Goal: Feedback & Contribution: Leave review/rating

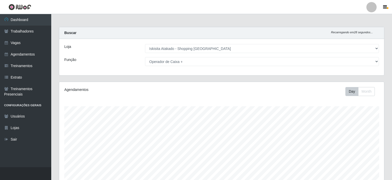
select select "424"
select select "72"
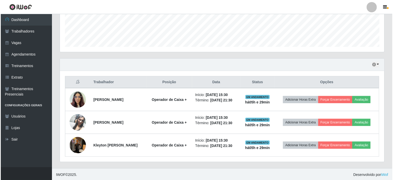
scroll to position [106, 325]
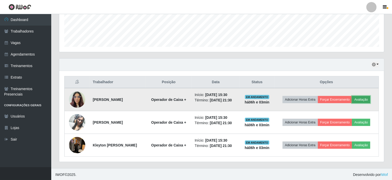
click at [366, 98] on button "Avaliação" at bounding box center [361, 99] width 18 height 7
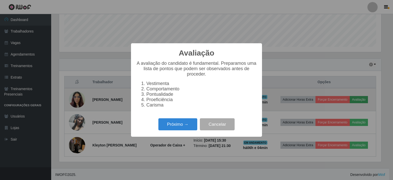
scroll to position [106, 323]
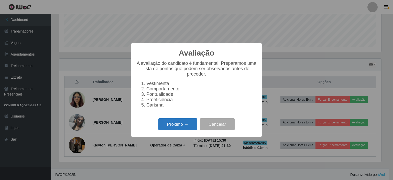
click at [180, 130] on button "Próximo →" at bounding box center [178, 124] width 39 height 12
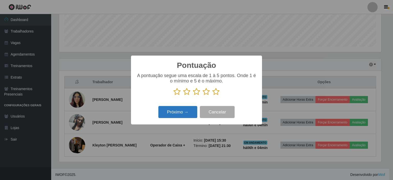
scroll to position [255984, 255768]
click at [217, 92] on icon at bounding box center [216, 92] width 7 height 8
click at [213, 96] on input "radio" at bounding box center [213, 96] width 0 height 0
click at [189, 109] on button "Próximo →" at bounding box center [178, 112] width 39 height 12
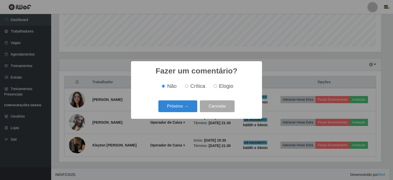
click at [215, 87] on input "Elogio" at bounding box center [215, 86] width 3 height 3
radio input "true"
click at [189, 107] on button "Próximo →" at bounding box center [178, 106] width 39 height 12
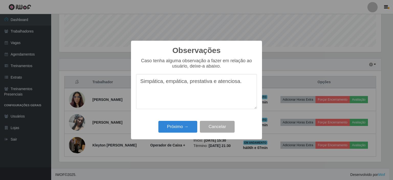
drag, startPoint x: 241, startPoint y: 82, endPoint x: 134, endPoint y: 84, distance: 106.5
click at [134, 84] on div "Observações × Caso tenha alguma observação a fazer em relação ao usuário, deixe…" at bounding box center [196, 90] width 131 height 99
type textarea "Simpática, empática, prestativa e atenciosa."
click at [186, 127] on button "Próximo →" at bounding box center [178, 127] width 39 height 12
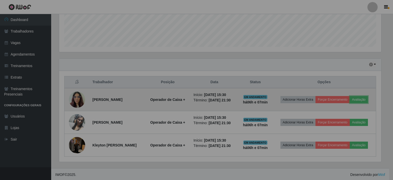
scroll to position [106, 325]
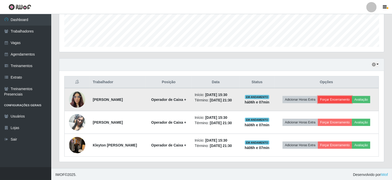
click at [331, 99] on td "Adicionar Horas Extra Forçar Encerramento Avaliação" at bounding box center [326, 99] width 104 height 23
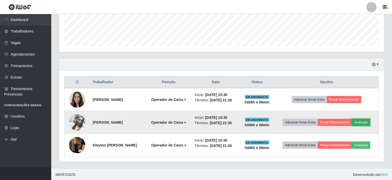
click at [363, 121] on button "Avaliação" at bounding box center [361, 122] width 18 height 7
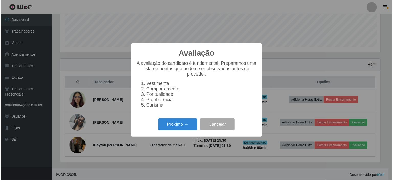
scroll to position [106, 323]
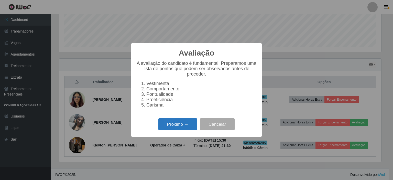
click at [180, 127] on button "Próximo →" at bounding box center [178, 124] width 39 height 12
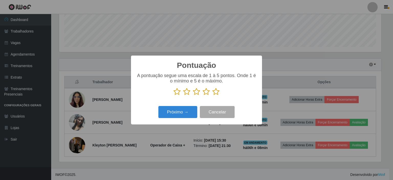
click at [218, 92] on icon at bounding box center [216, 92] width 7 height 8
click at [213, 96] on input "radio" at bounding box center [213, 96] width 0 height 0
click at [183, 109] on button "Próximo →" at bounding box center [178, 112] width 39 height 12
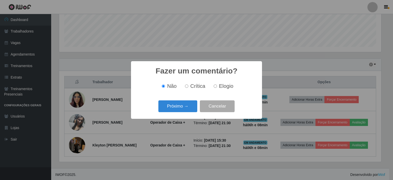
click at [222, 86] on span "Elogio" at bounding box center [226, 86] width 14 height 6
click at [217, 86] on input "Elogio" at bounding box center [215, 86] width 3 height 3
radio input "true"
click at [179, 107] on button "Próximo →" at bounding box center [178, 106] width 39 height 12
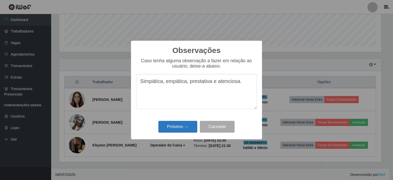
type textarea "Simpática, empática, prestativa e atenciosa."
click at [170, 130] on button "Próximo →" at bounding box center [178, 127] width 39 height 12
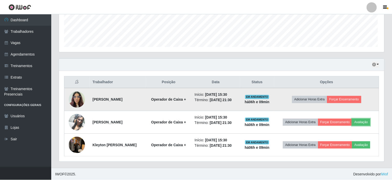
scroll to position [106, 325]
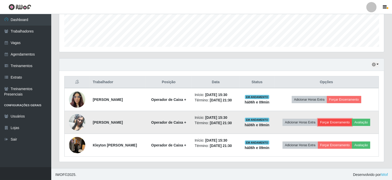
click at [341, 122] on button "Forçar Encerramento" at bounding box center [335, 122] width 34 height 7
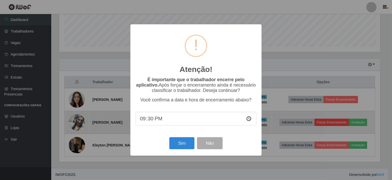
scroll to position [106, 323]
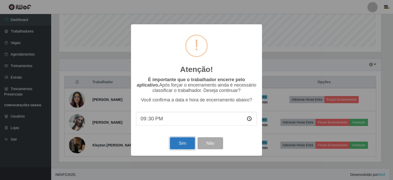
click at [180, 145] on button "Sim" at bounding box center [182, 143] width 25 height 12
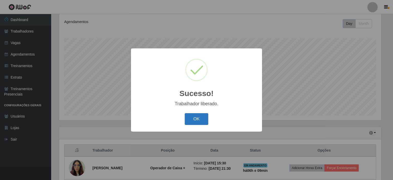
click at [193, 119] on button "OK" at bounding box center [197, 119] width 24 height 12
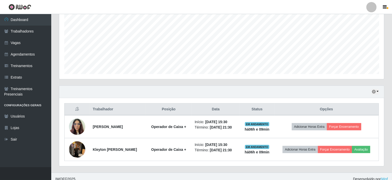
scroll to position [113, 0]
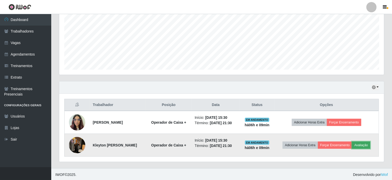
click at [365, 146] on button "Avaliação" at bounding box center [361, 145] width 18 height 7
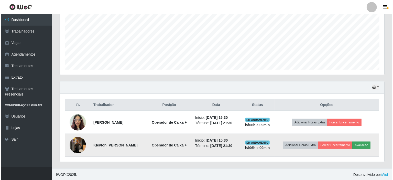
scroll to position [106, 323]
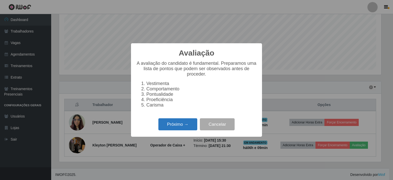
click at [174, 128] on button "Próximo →" at bounding box center [178, 124] width 39 height 12
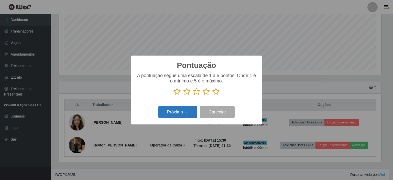
scroll to position [255984, 255768]
click at [217, 93] on icon at bounding box center [216, 92] width 7 height 8
click at [213, 96] on input "radio" at bounding box center [213, 96] width 0 height 0
click at [181, 112] on button "Próximo →" at bounding box center [178, 112] width 39 height 12
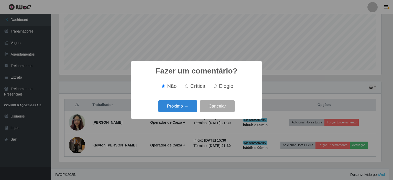
click at [215, 86] on input "Elogio" at bounding box center [215, 86] width 3 height 3
radio input "true"
click at [186, 109] on button "Próximo →" at bounding box center [178, 106] width 39 height 12
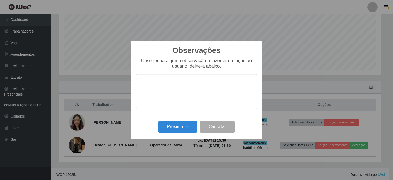
click at [197, 89] on textarea at bounding box center [196, 91] width 121 height 35
type textarea "Atencioso e prestativo."
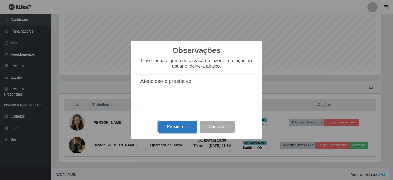
click at [177, 127] on button "Próximo →" at bounding box center [178, 127] width 39 height 12
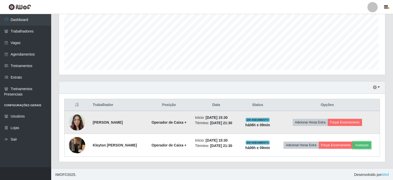
scroll to position [106, 325]
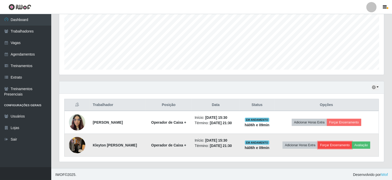
click at [341, 144] on button "Forçar Encerramento" at bounding box center [335, 145] width 34 height 7
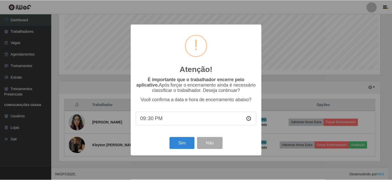
scroll to position [106, 323]
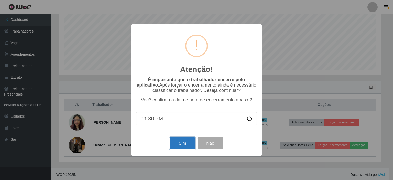
click at [176, 143] on button "Sim" at bounding box center [182, 143] width 25 height 12
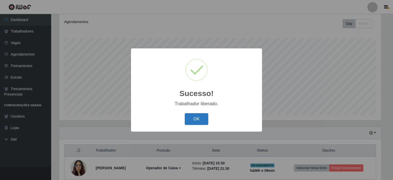
click at [202, 123] on button "OK" at bounding box center [197, 119] width 24 height 12
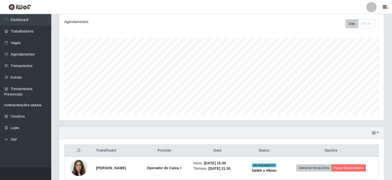
scroll to position [91, 0]
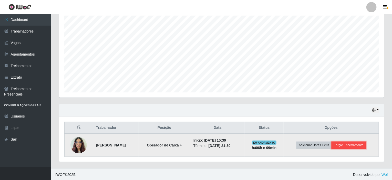
click at [342, 142] on button "Forçar Encerramento" at bounding box center [348, 145] width 34 height 7
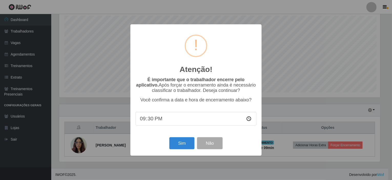
scroll to position [0, 0]
click at [176, 143] on button "Sim" at bounding box center [182, 143] width 25 height 12
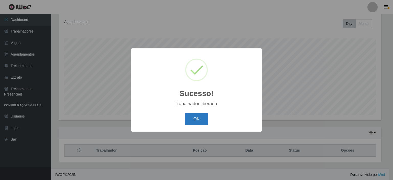
click at [194, 118] on button "OK" at bounding box center [197, 119] width 24 height 12
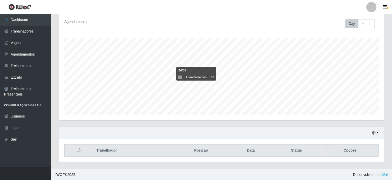
scroll to position [43, 0]
